Goal: Find specific page/section: Find specific page/section

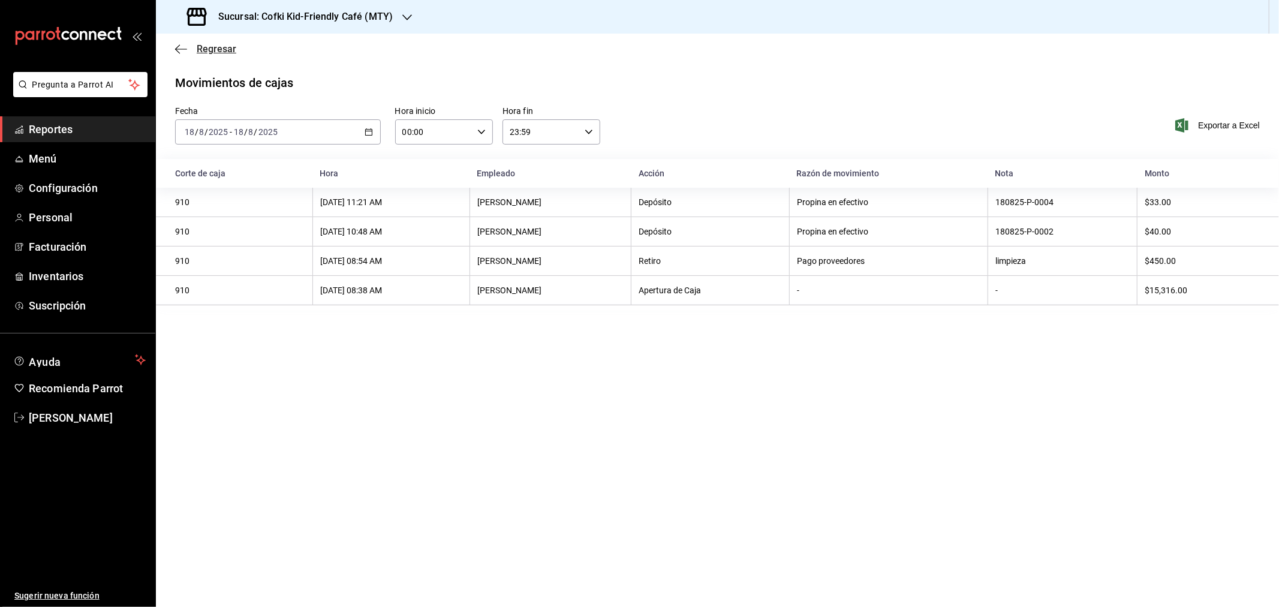
click at [199, 44] on span "Regresar" at bounding box center [217, 48] width 40 height 11
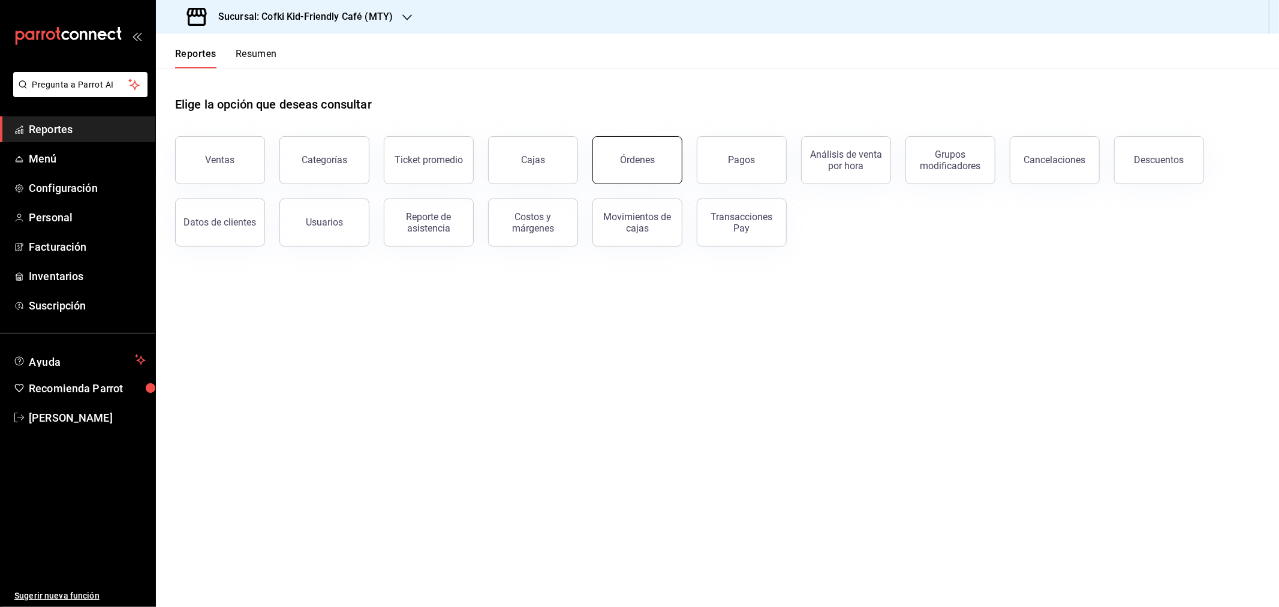
click at [615, 170] on button "Órdenes" at bounding box center [637, 160] width 90 height 48
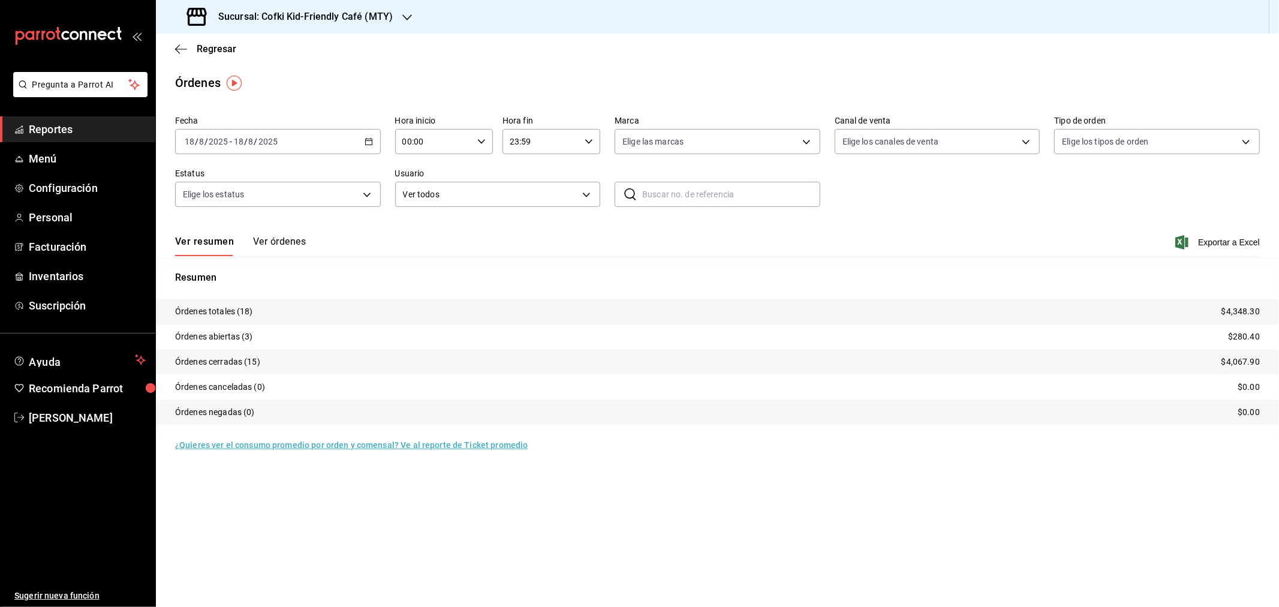
click at [314, 25] on div "Sucursal: Cofki Kid-Friendly Café (MTY)" at bounding box center [291, 17] width 251 height 34
click at [290, 81] on div "Cofki Cafe (La Aurora)" at bounding box center [246, 79] width 161 height 13
